Goal: Find contact information: Find contact information

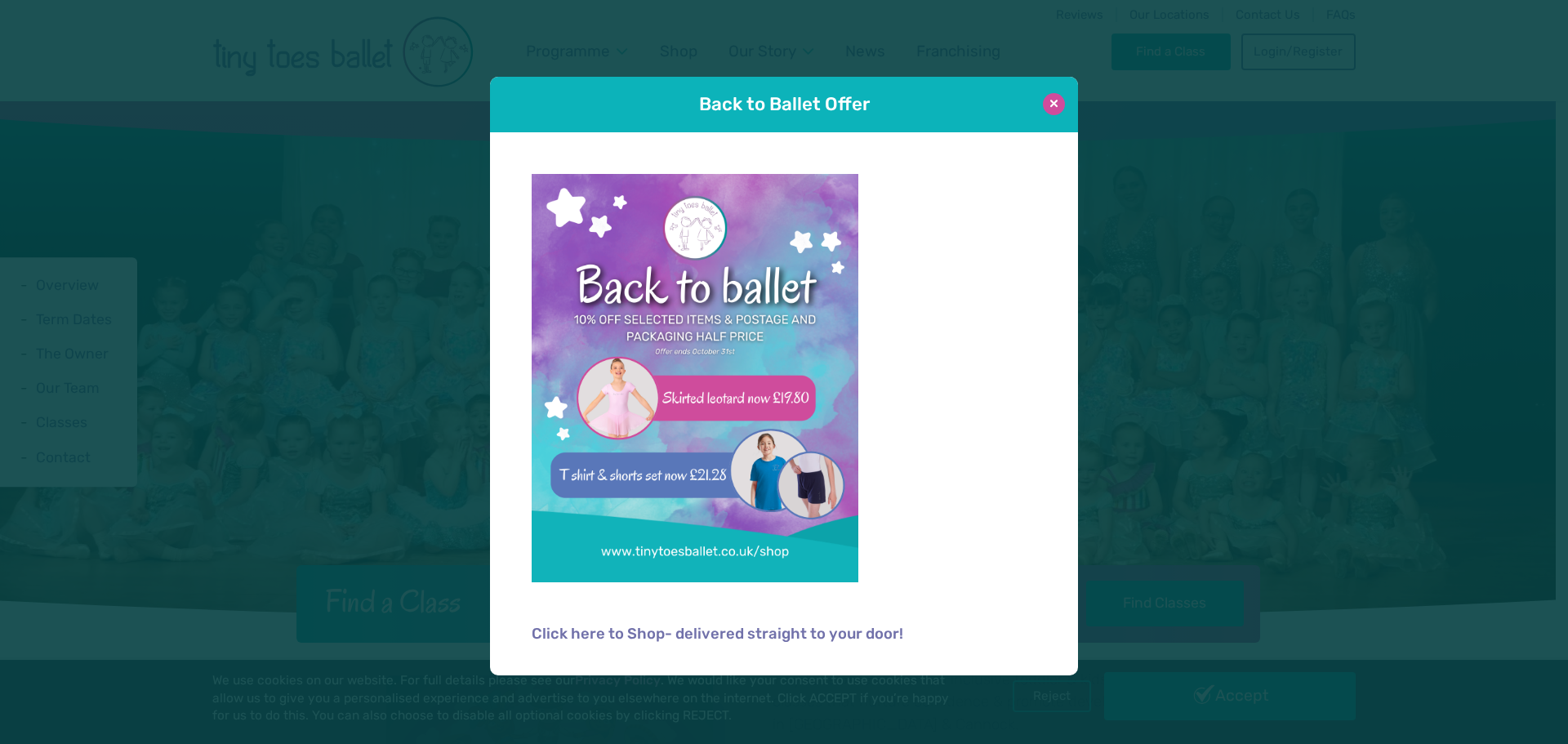
click at [1053, 110] on button at bounding box center [1054, 103] width 22 height 22
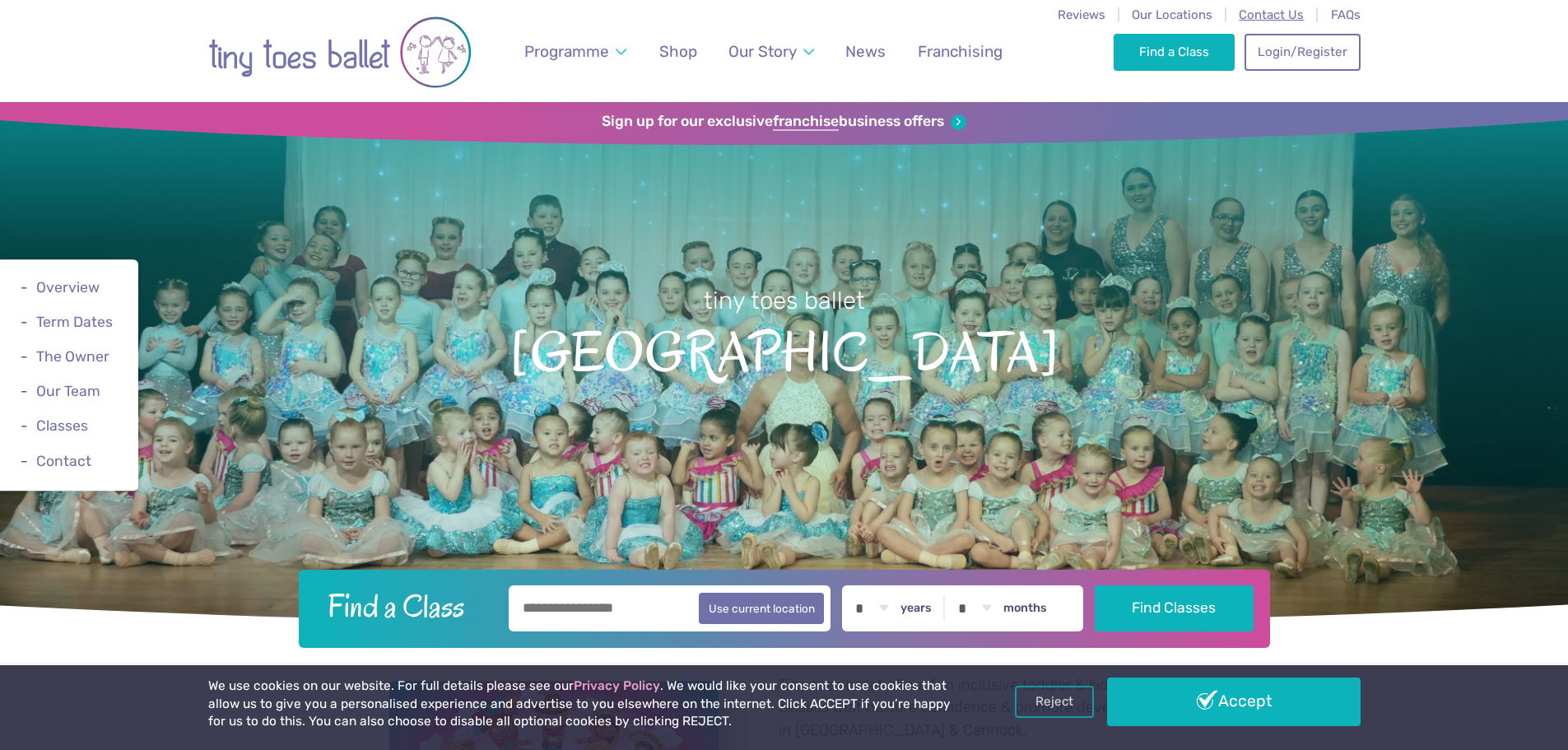
click at [1264, 20] on span "Contact Us" at bounding box center [1271, 15] width 65 height 15
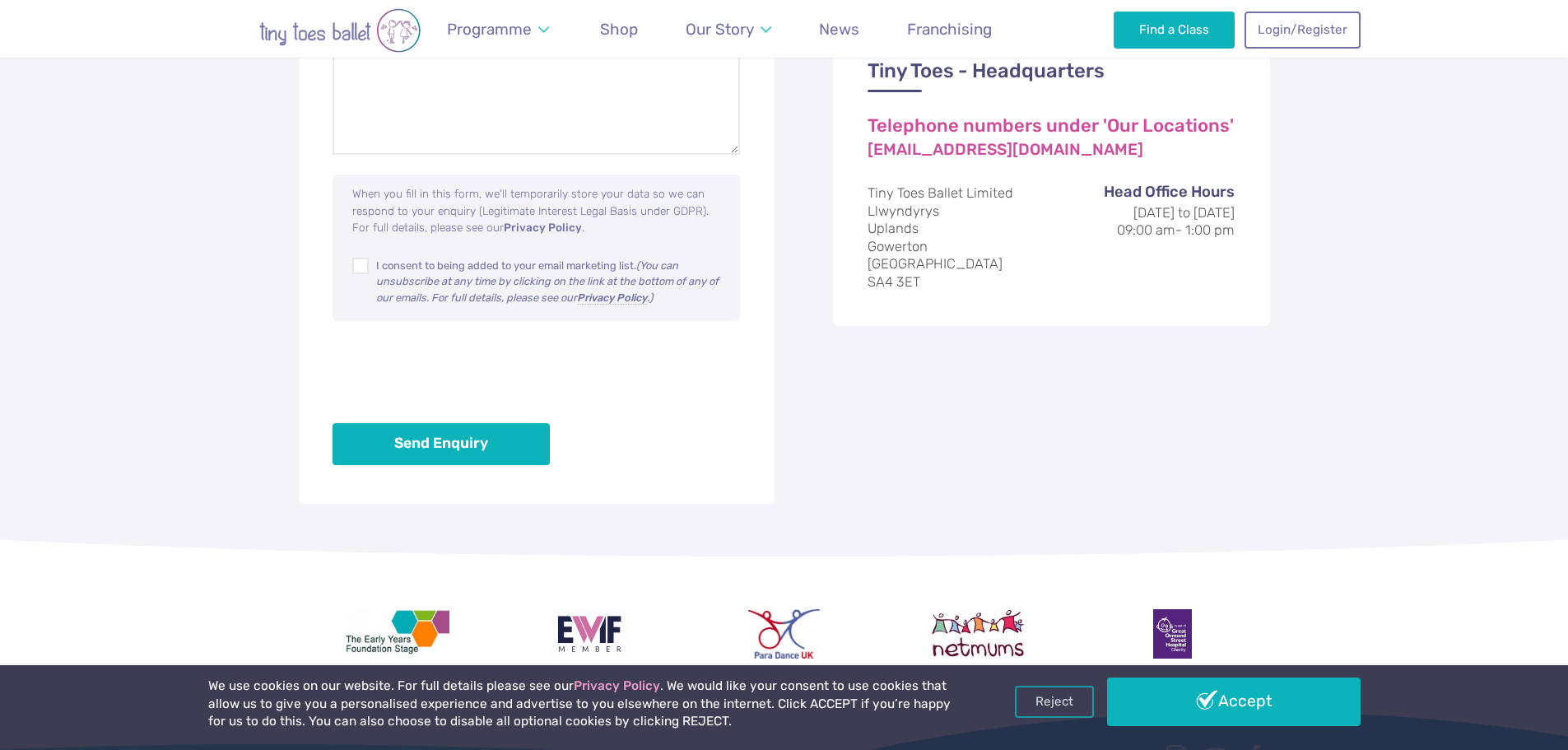
scroll to position [1068, 0]
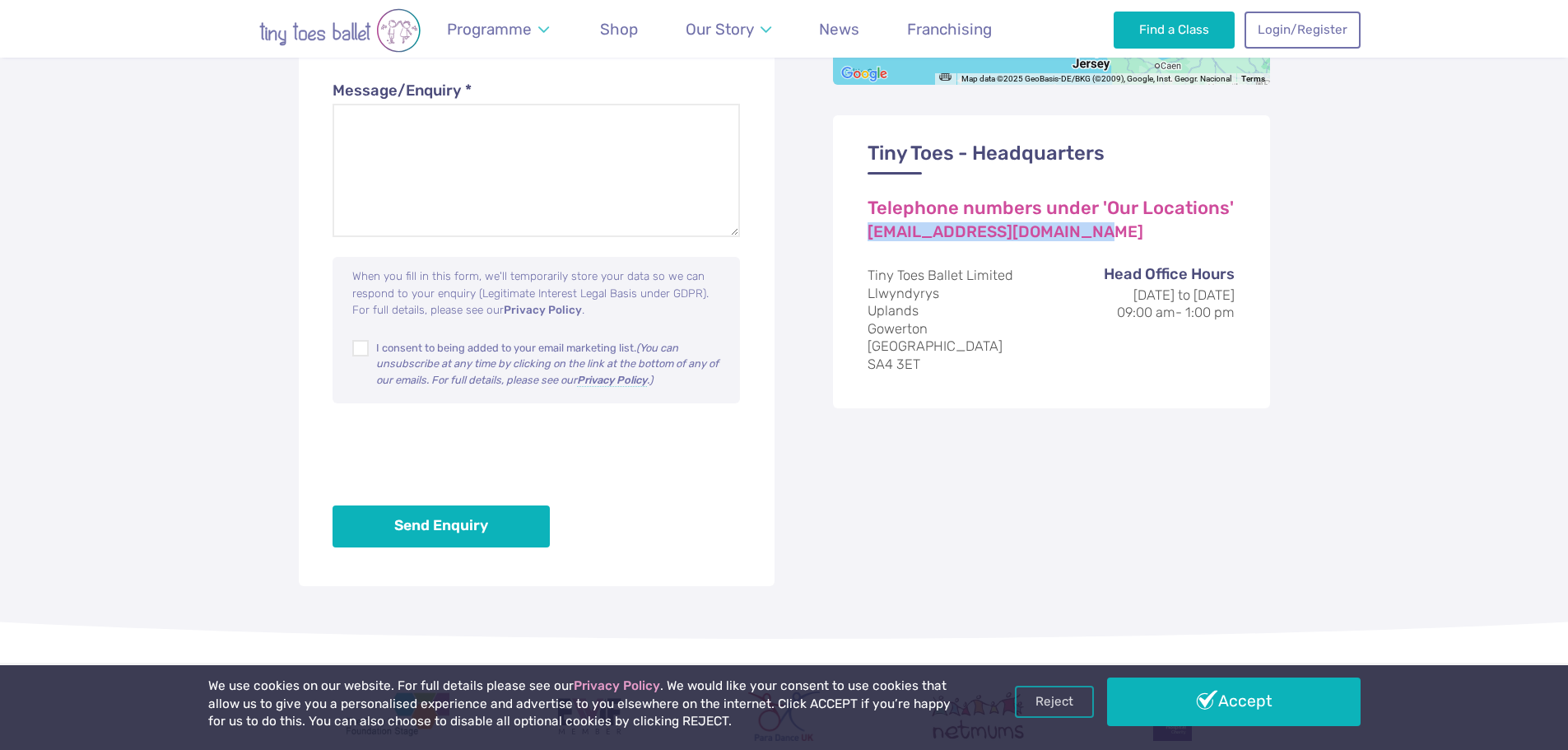
drag, startPoint x: 1085, startPoint y: 224, endPoint x: 847, endPoint y: 231, distance: 238.1
click at [847, 231] on div "Tiny Toes - Headquarters Telephone numbers under 'Our Locations' [EMAIL_ADDRESS…" at bounding box center [1051, 261] width 437 height 293
copy link "[EMAIL_ADDRESS][DOMAIN_NAME]"
